Goal: Task Accomplishment & Management: Manage account settings

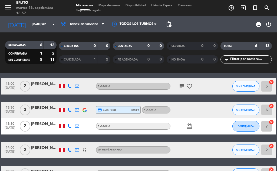
scroll to position [82, 0]
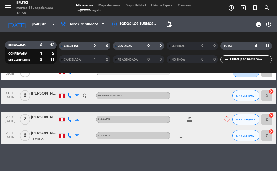
click at [227, 118] on icon at bounding box center [227, 120] width 6 height 6
click at [217, 128] on div at bounding box center [223, 136] width 15 height 16
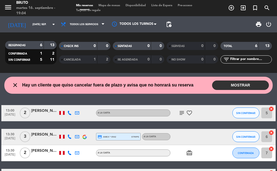
scroll to position [0, 0]
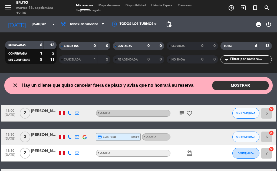
click at [236, 86] on button "MOSTRAR" at bounding box center [240, 85] width 57 height 9
click at [222, 88] on button "MOSTRAR" at bounding box center [240, 85] width 57 height 9
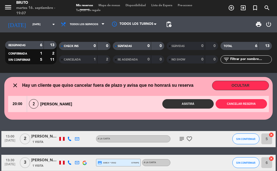
click at [182, 141] on icon "subject" at bounding box center [182, 139] width 6 height 6
click at [180, 138] on icon "subject" at bounding box center [182, 139] width 6 height 6
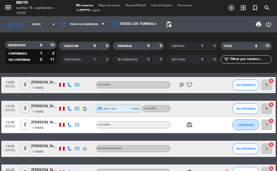
scroll to position [81, 0]
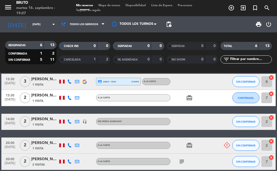
click at [190, 97] on icon "card_giftcard" at bounding box center [189, 98] width 6 height 6
click at [192, 145] on icon "card_giftcard" at bounding box center [189, 145] width 6 height 6
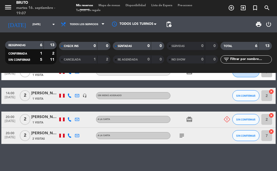
click at [183, 136] on icon "subject" at bounding box center [182, 136] width 6 height 6
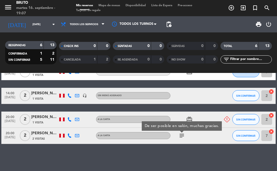
click at [182, 139] on icon "subject" at bounding box center [182, 136] width 6 height 6
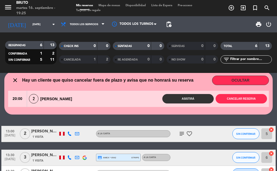
scroll to position [0, 0]
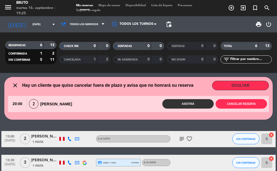
click at [181, 137] on icon "subject" at bounding box center [182, 139] width 6 height 6
click at [210, 161] on div at bounding box center [193, 163] width 45 height 16
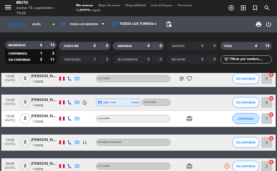
scroll to position [62, 0]
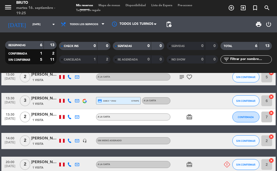
click at [215, 152] on div "13:00 [DATE] 2 [PERSON_NAME] [PERSON_NAME] 1 Visita A la carta subject favorite…" at bounding box center [138, 129] width 275 height 120
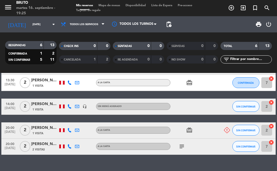
scroll to position [101, 0]
